Goal: Browse casually

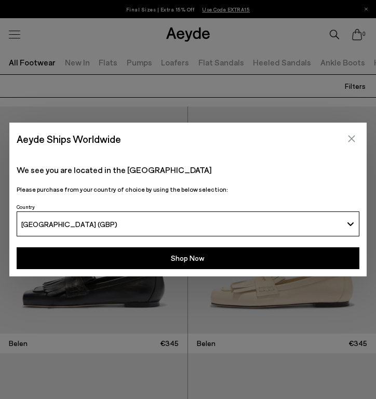
click at [353, 136] on icon "Close" at bounding box center [351, 138] width 7 height 7
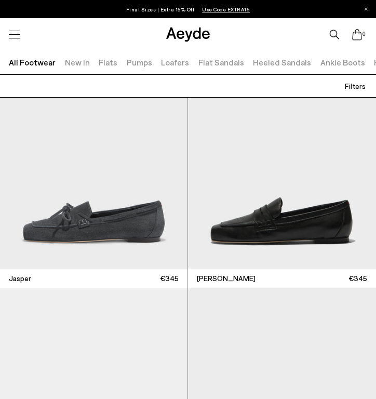
scroll to position [681, 0]
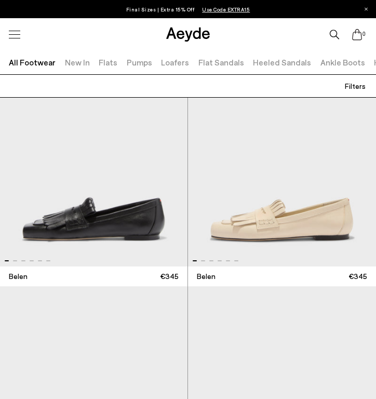
scroll to position [80, 0]
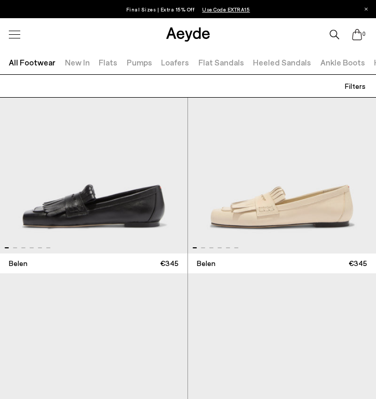
click at [40, 209] on img "1 / 6" at bounding box center [93, 139] width 187 height 226
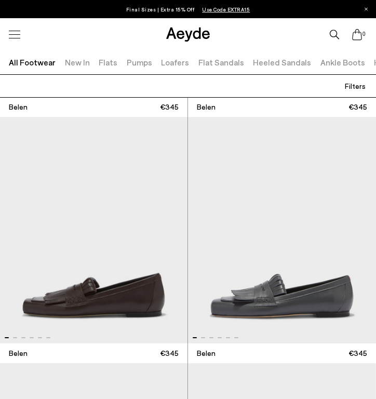
scroll to position [244, 0]
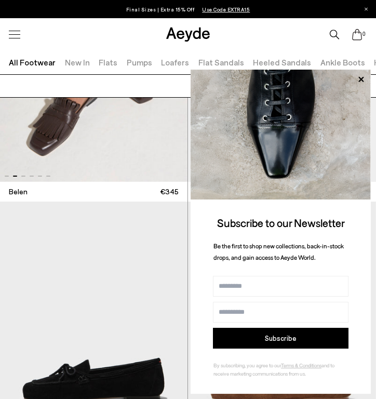
scroll to position [500, 0]
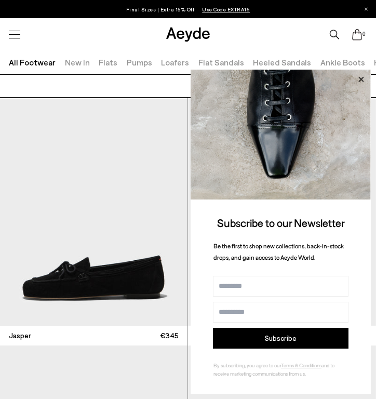
click at [362, 77] on icon at bounding box center [360, 79] width 13 height 13
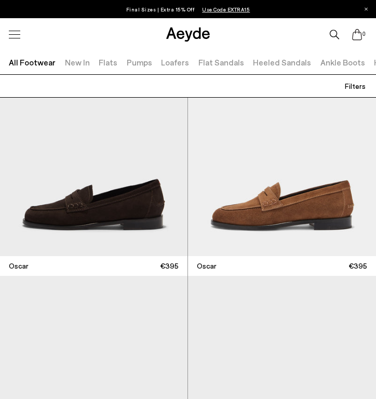
scroll to position [2783, 0]
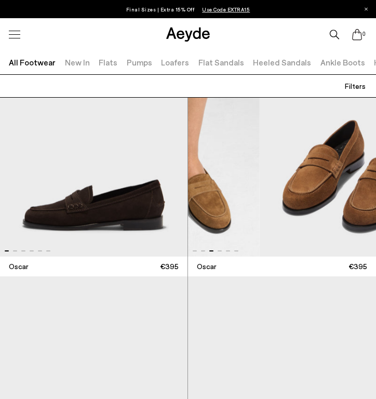
click at [353, 196] on img "3 / 6" at bounding box center [353, 143] width 188 height 226
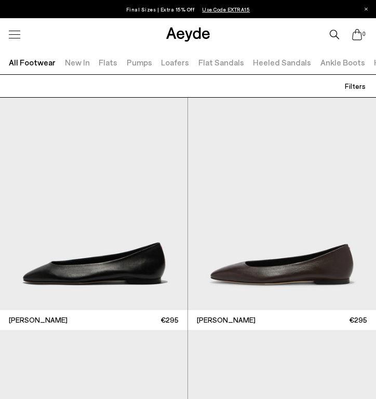
scroll to position [2983, 0]
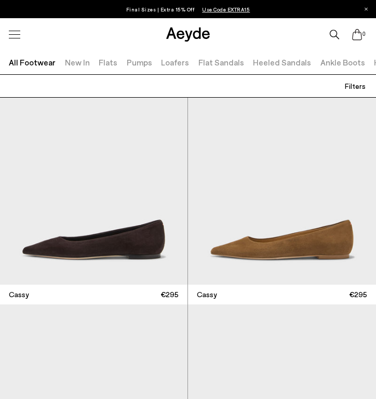
scroll to position [7412, 0]
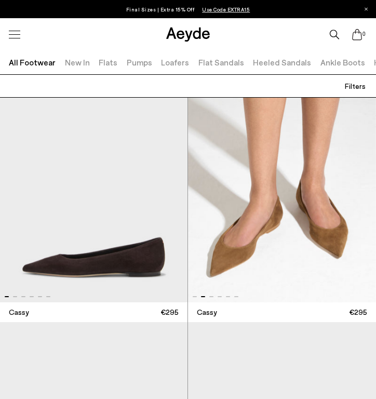
scroll to position [7414, 0]
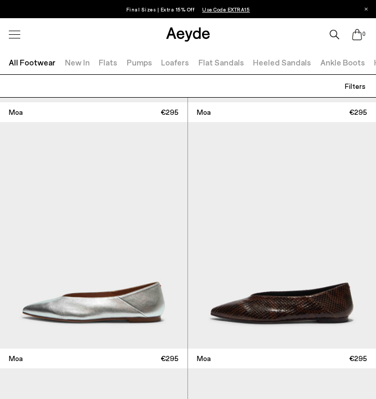
scroll to position [8386, 0]
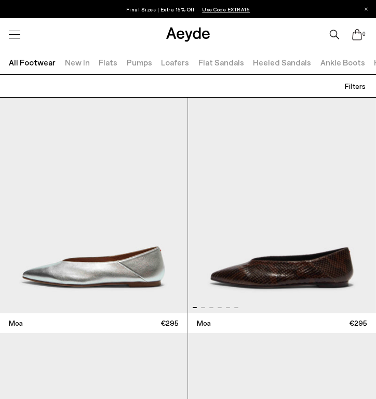
click at [202, 248] on img "1 / 6" at bounding box center [282, 200] width 188 height 226
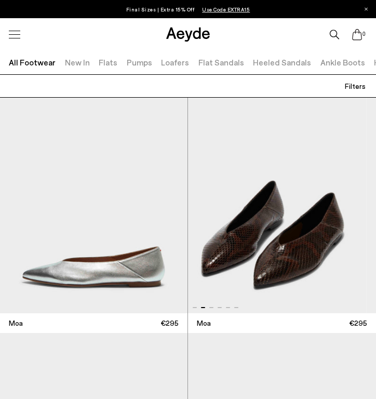
click at [220, 263] on img "2 / 6" at bounding box center [273, 200] width 188 height 226
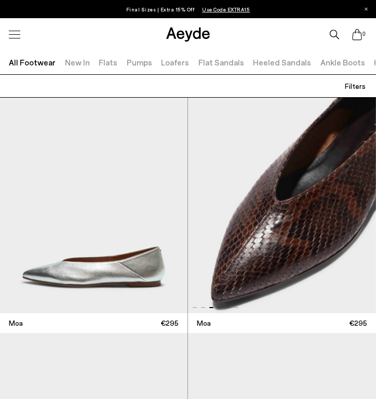
click at [188, 245] on img "3 / 6" at bounding box center [282, 200] width 188 height 226
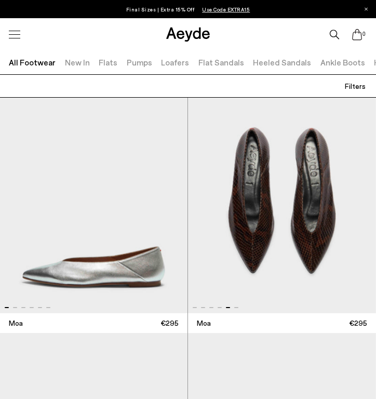
click at [228, 249] on img "5 / 6" at bounding box center [282, 200] width 188 height 226
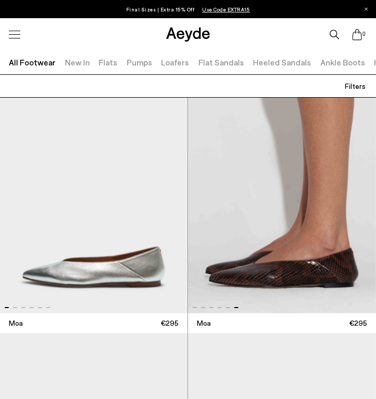
scroll to position [8386, 0]
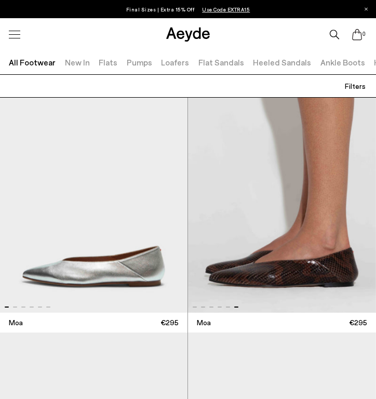
click at [256, 256] on img "6 / 6" at bounding box center [282, 199] width 188 height 226
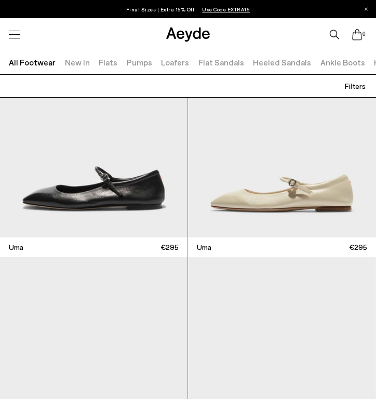
scroll to position [14580, 0]
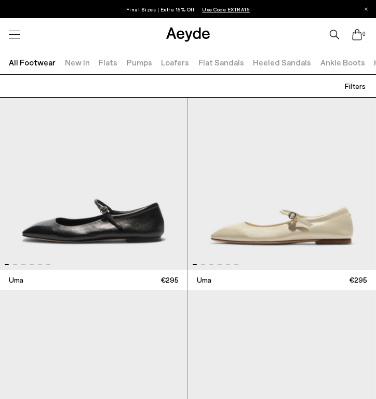
click at [11, 230] on img "1 / 6" at bounding box center [92, 157] width 187 height 226
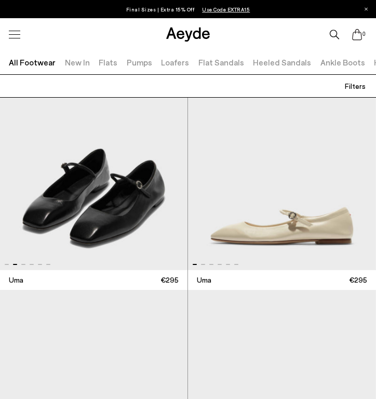
click at [37, 222] on img "2 / 6" at bounding box center [93, 157] width 187 height 226
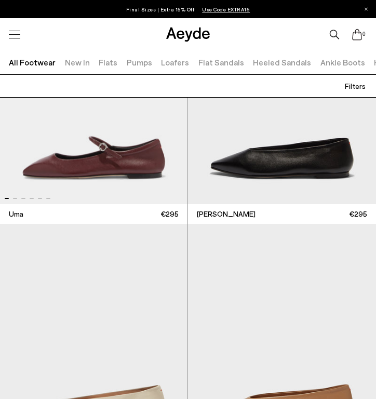
scroll to position [15384, 0]
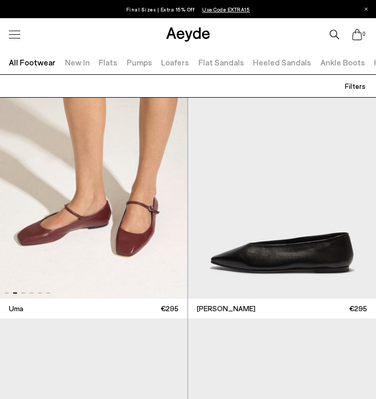
scroll to position [15285, 0]
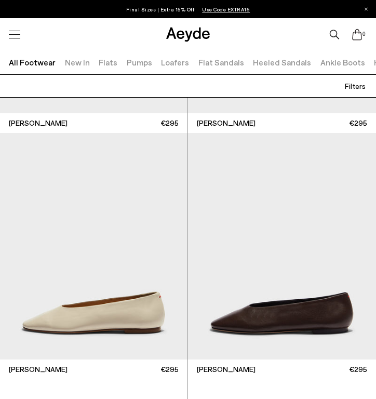
scroll to position [18265, 0]
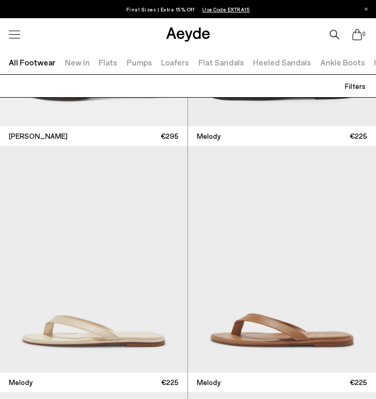
scroll to position [23011, 0]
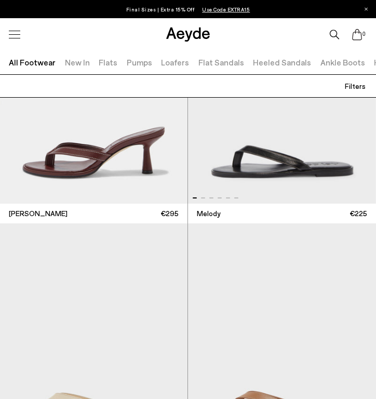
click at [215, 166] on img "1 / 6" at bounding box center [282, 90] width 188 height 226
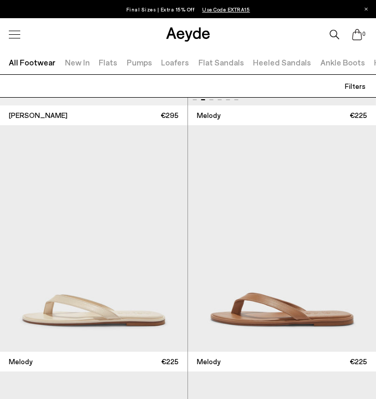
scroll to position [23132, 0]
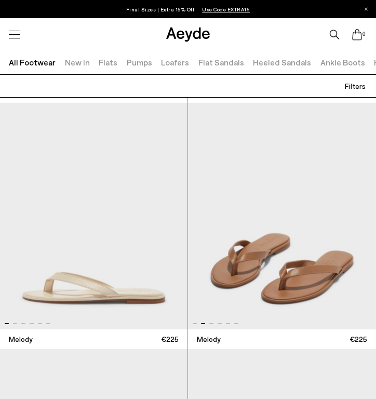
click at [69, 261] on img "1 / 6" at bounding box center [93, 216] width 187 height 226
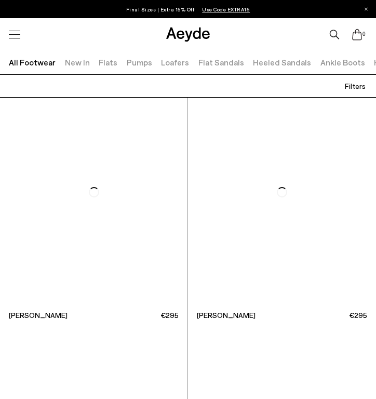
scroll to position [23838, 0]
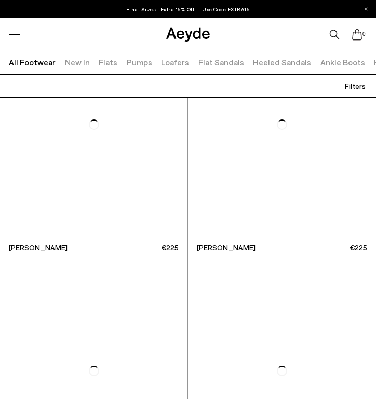
scroll to position [25656, 0]
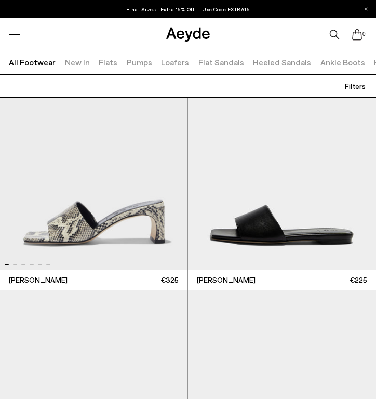
scroll to position [26110, 0]
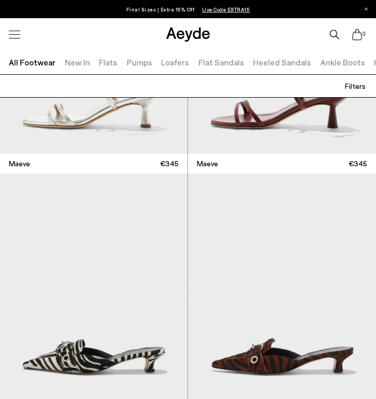
scroll to position [28537, 0]
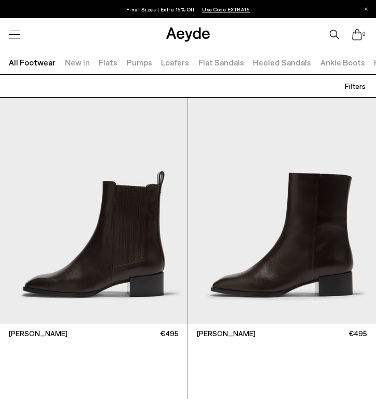
scroll to position [34057, 0]
